Goal: Communication & Community: Participate in discussion

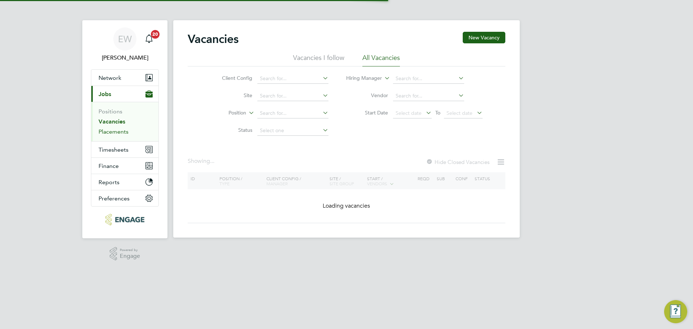
click at [119, 132] on link "Placements" at bounding box center [113, 131] width 30 height 7
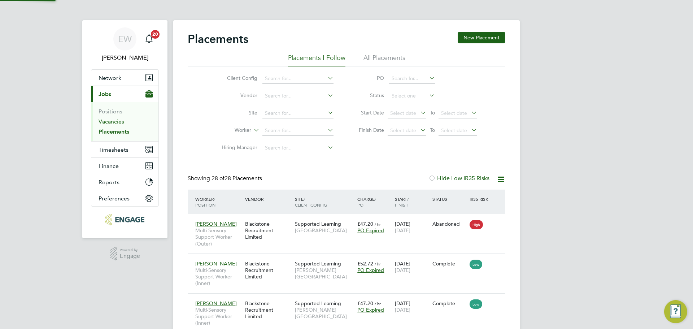
click at [116, 122] on link "Vacancies" at bounding box center [111, 121] width 26 height 7
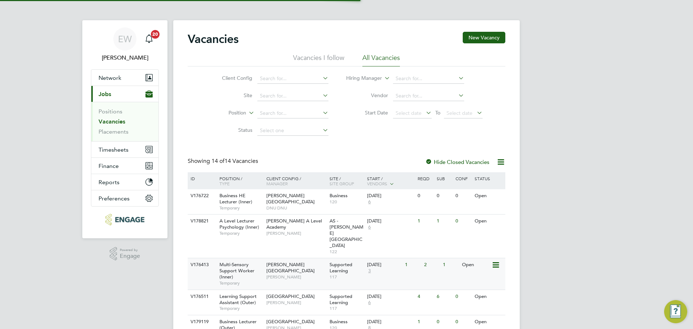
click at [251, 280] on span "Temporary" at bounding box center [240, 283] width 43 height 6
click at [238, 261] on span "Multi-Sensory Support Worker (Inner)" at bounding box center [236, 270] width 35 height 18
click at [105, 124] on link "Vacancies" at bounding box center [111, 121] width 27 height 7
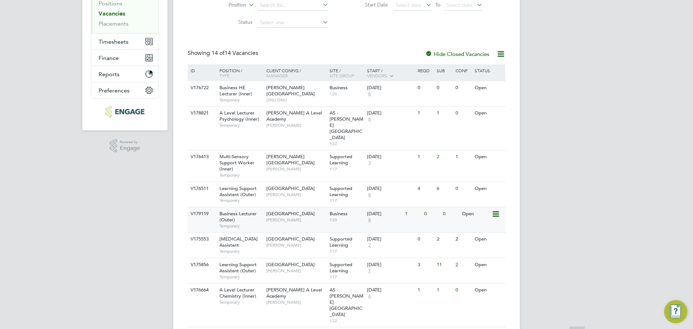
scroll to position [108, 0]
click at [282, 267] on span "[PERSON_NAME]" at bounding box center [296, 270] width 60 height 6
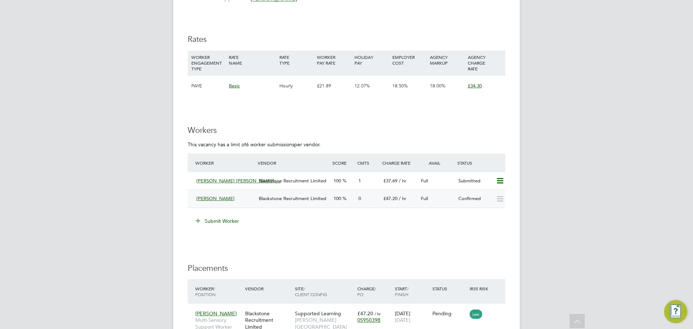
click at [277, 199] on span "Blackstone Recruitment Limited" at bounding box center [292, 198] width 67 height 6
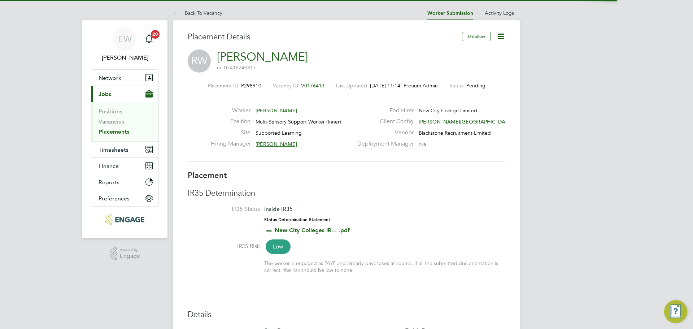
scroll to position [4, 4]
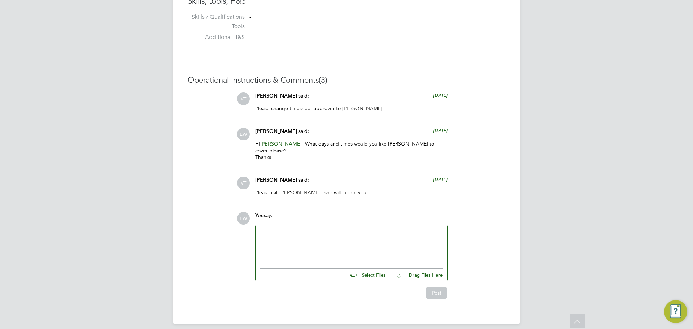
click at [302, 245] on div at bounding box center [351, 244] width 183 height 31
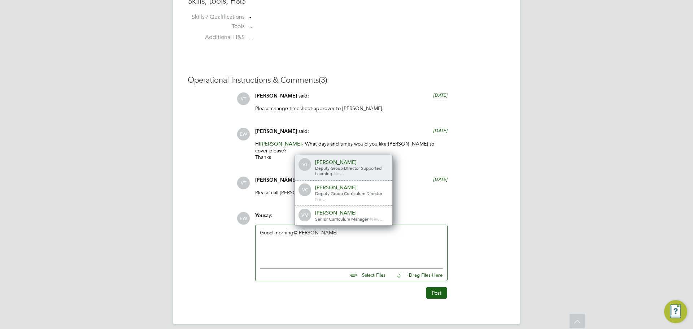
click at [355, 165] on span "Deputy Group Director Supported Learning" at bounding box center [348, 171] width 66 height 12
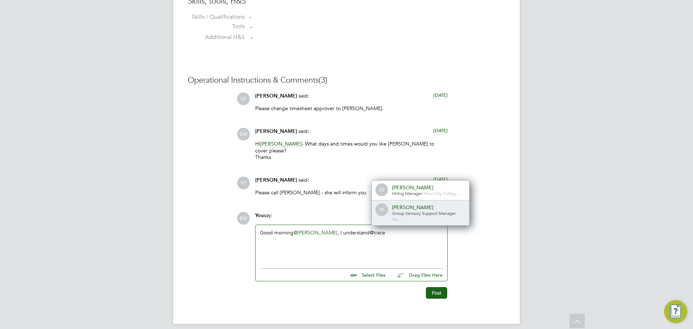
click at [425, 204] on div "[PERSON_NAME]" at bounding box center [428, 207] width 72 height 6
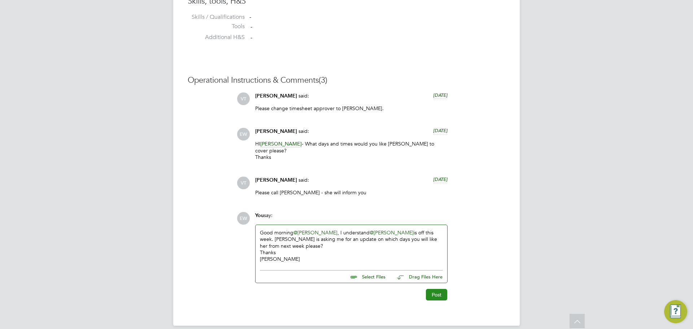
click at [435, 289] on button "Post" at bounding box center [436, 295] width 21 height 12
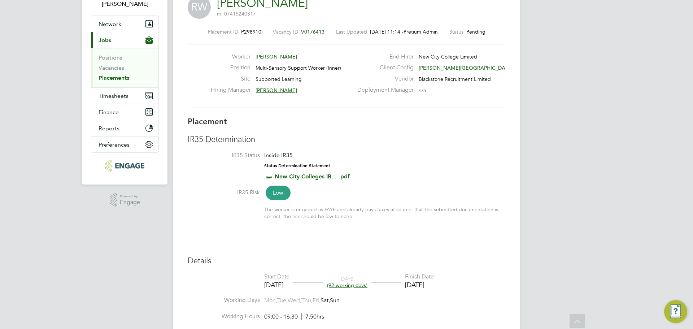
scroll to position [0, 0]
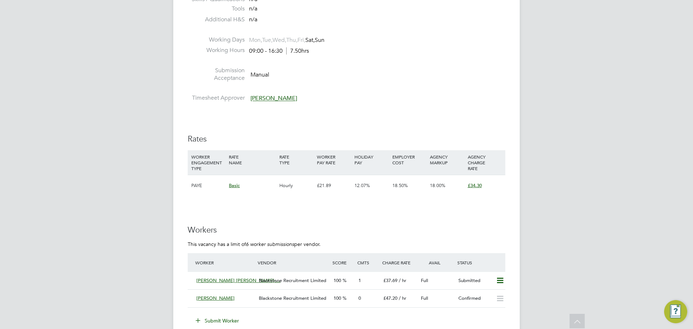
scroll to position [938, 0]
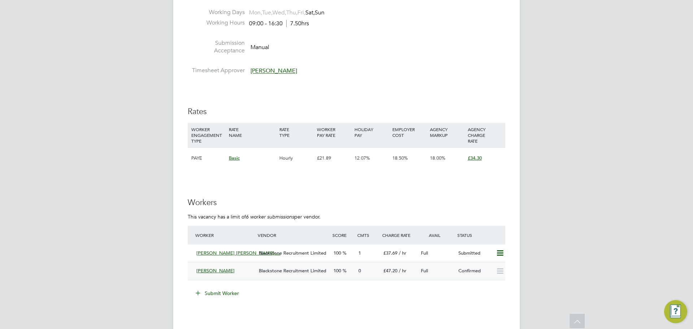
click at [279, 274] on div "Blackstone Recruitment Limited" at bounding box center [293, 271] width 75 height 12
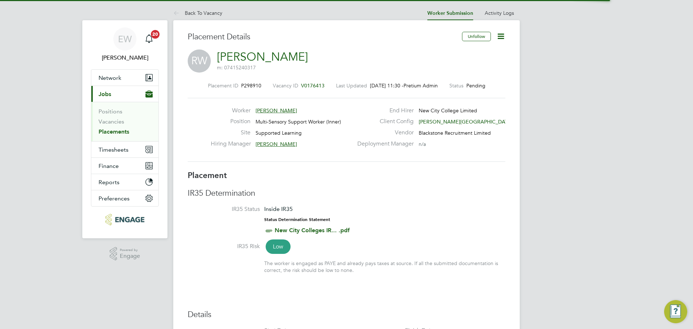
scroll to position [4, 4]
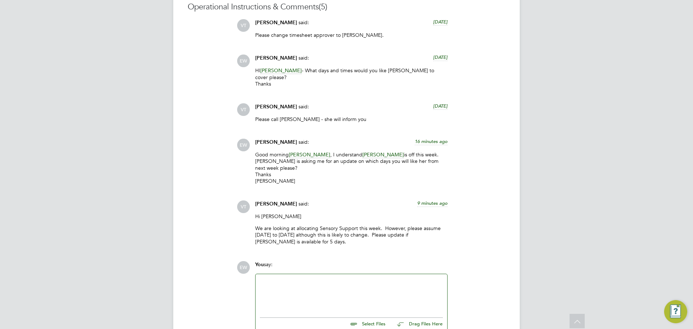
click at [286, 287] on div at bounding box center [351, 293] width 183 height 31
click at [304, 278] on div "Hi Victoria," at bounding box center [351, 293] width 183 height 31
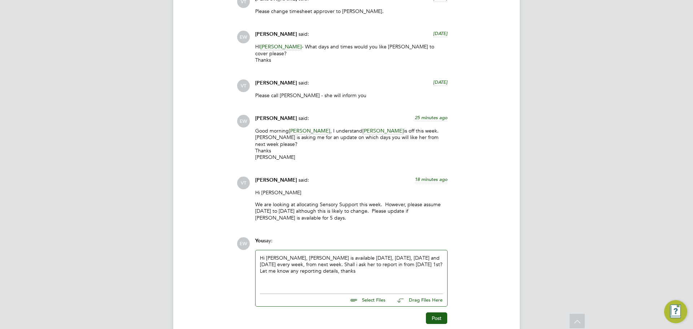
scroll to position [1118, 0]
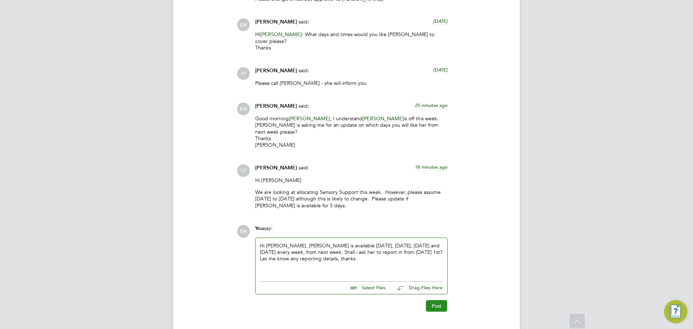
click at [433, 300] on button "Post" at bounding box center [436, 306] width 21 height 12
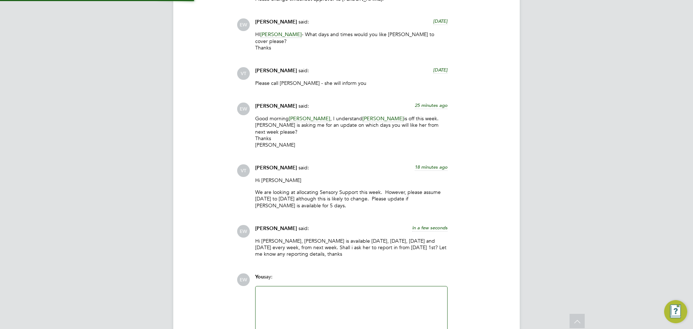
scroll to position [1173, 0]
